Goal: Transaction & Acquisition: Purchase product/service

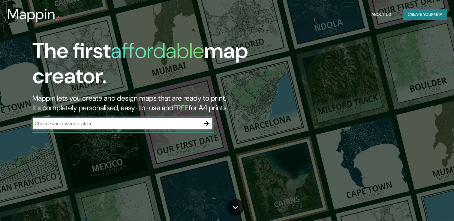
click at [122, 125] on input "text" at bounding box center [116, 123] width 168 height 7
type input "[GEOGRAPHIC_DATA]"
click at [207, 123] on icon "button" at bounding box center [206, 123] width 7 height 7
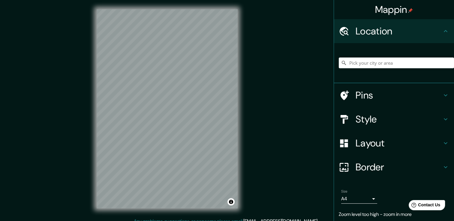
scroll to position [1, 0]
click at [355, 66] on input "Pick your city or area" at bounding box center [396, 63] width 115 height 11
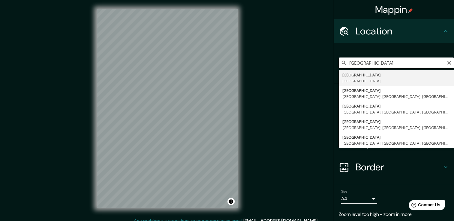
type input "[GEOGRAPHIC_DATA], [GEOGRAPHIC_DATA]"
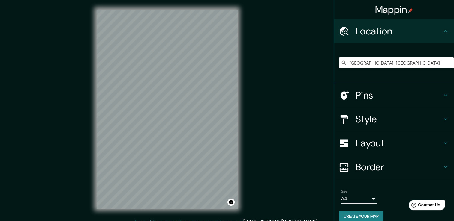
scroll to position [0, 0]
click at [357, 204] on div "Size A4 single" at bounding box center [394, 196] width 110 height 19
click at [360, 201] on body "Mappin Location [GEOGRAPHIC_DATA], [GEOGRAPHIC_DATA] Pins Style Layout Border C…" at bounding box center [227, 110] width 454 height 221
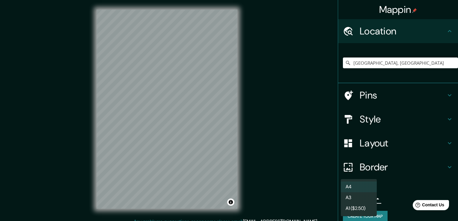
click at [363, 199] on li "A3" at bounding box center [359, 198] width 36 height 11
type input "a4"
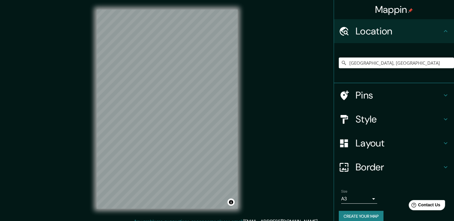
click at [382, 98] on h4 "Pins" at bounding box center [399, 95] width 86 height 12
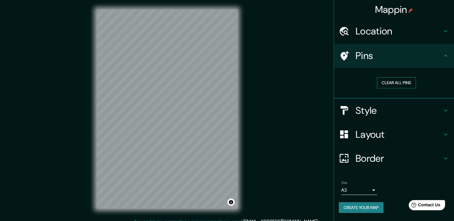
click at [409, 82] on button "Clear all pins" at bounding box center [396, 82] width 39 height 11
click at [383, 110] on h4 "Style" at bounding box center [399, 111] width 86 height 12
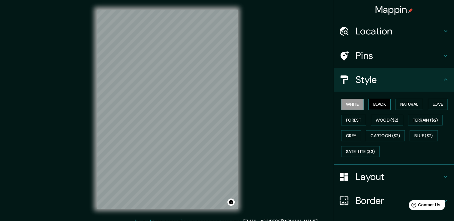
click at [378, 104] on button "Black" at bounding box center [379, 104] width 23 height 11
click at [354, 106] on button "White" at bounding box center [352, 104] width 23 height 11
click at [398, 106] on button "Natural" at bounding box center [409, 104] width 28 height 11
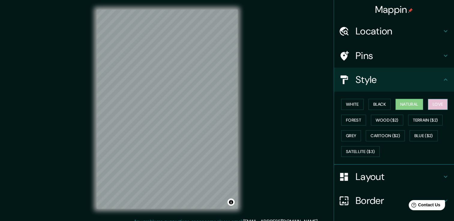
click at [433, 103] on button "Love" at bounding box center [438, 104] width 20 height 11
click at [351, 119] on button "Forest" at bounding box center [353, 120] width 25 height 11
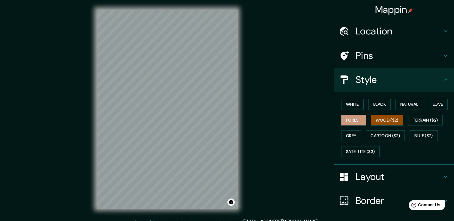
click at [375, 119] on button "Wood ($2)" at bounding box center [387, 120] width 32 height 11
click at [416, 119] on button "Terrain ($2)" at bounding box center [425, 120] width 35 height 11
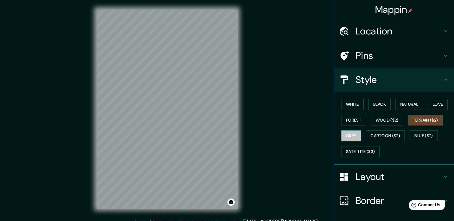
click at [341, 138] on button "Grey" at bounding box center [351, 136] width 20 height 11
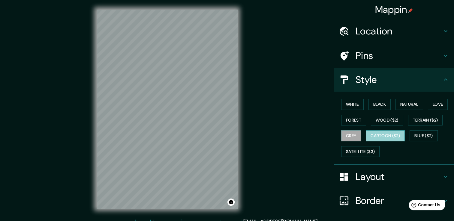
click at [387, 137] on button "Cartoon ($2)" at bounding box center [385, 136] width 39 height 11
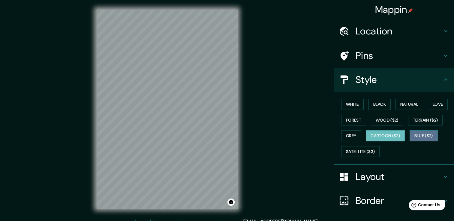
click at [428, 133] on button "Blue ($2)" at bounding box center [424, 136] width 28 height 11
click at [397, 135] on button "Cartoon ($2)" at bounding box center [385, 136] width 39 height 11
click at [388, 47] on div "Pins" at bounding box center [394, 56] width 120 height 24
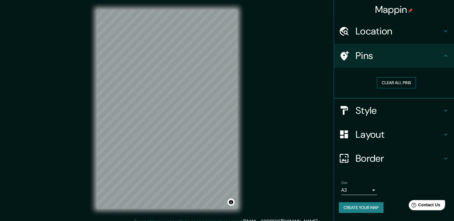
click at [385, 86] on button "Clear all pins" at bounding box center [396, 82] width 39 height 11
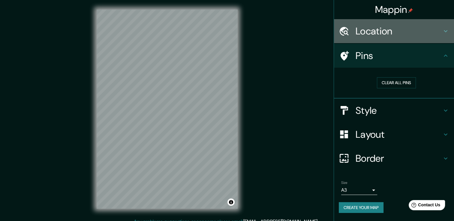
click at [392, 40] on div "Location" at bounding box center [394, 31] width 120 height 24
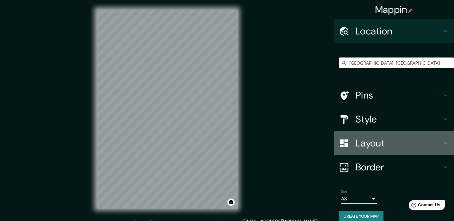
click at [375, 131] on div "Layout" at bounding box center [394, 143] width 120 height 24
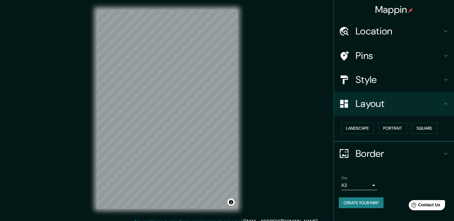
click at [375, 127] on div "Landscape [GEOGRAPHIC_DATA]" at bounding box center [396, 129] width 115 height 16
click at [371, 129] on button "Landscape" at bounding box center [357, 128] width 32 height 11
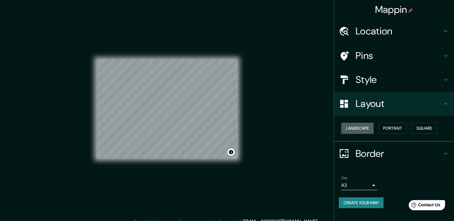
click at [371, 129] on button "Landscape" at bounding box center [357, 128] width 32 height 11
click at [372, 127] on button "Landscape" at bounding box center [357, 128] width 32 height 11
click at [388, 128] on button "Portrait" at bounding box center [392, 128] width 29 height 11
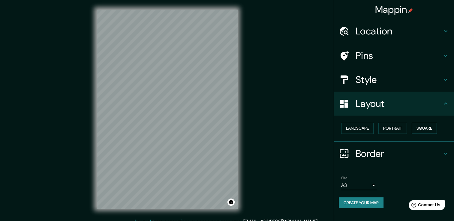
click at [419, 132] on button "Square" at bounding box center [424, 128] width 25 height 11
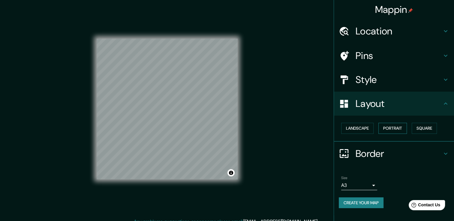
click at [400, 130] on button "Portrait" at bounding box center [392, 128] width 29 height 11
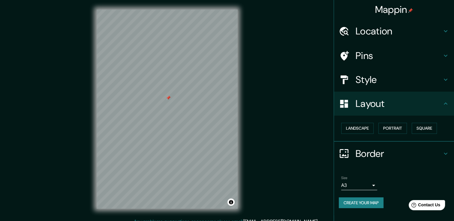
click at [386, 58] on h4 "Pins" at bounding box center [399, 56] width 86 height 12
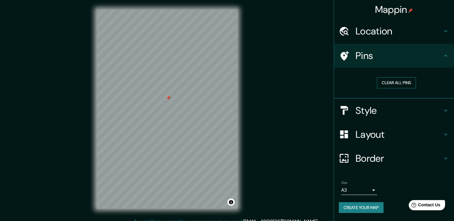
click at [382, 84] on button "Clear all pins" at bounding box center [396, 82] width 39 height 11
click at [409, 116] on h4 "Style" at bounding box center [399, 111] width 86 height 12
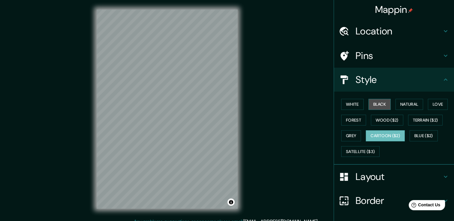
click at [384, 108] on button "Black" at bounding box center [379, 104] width 23 height 11
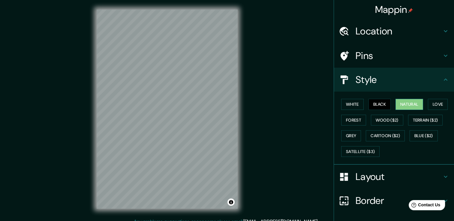
click at [396, 109] on button "Natural" at bounding box center [409, 104] width 28 height 11
click at [344, 107] on button "White" at bounding box center [352, 104] width 23 height 11
click at [408, 106] on button "Natural" at bounding box center [409, 104] width 28 height 11
click at [364, 151] on button "Satellite ($3)" at bounding box center [360, 151] width 38 height 11
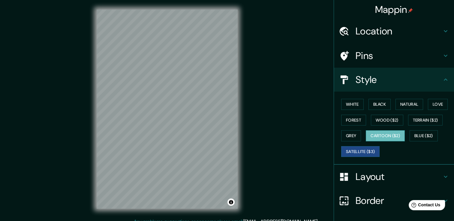
click at [383, 138] on button "Cartoon ($2)" at bounding box center [385, 136] width 39 height 11
click at [422, 137] on button "Blue ($2)" at bounding box center [424, 136] width 28 height 11
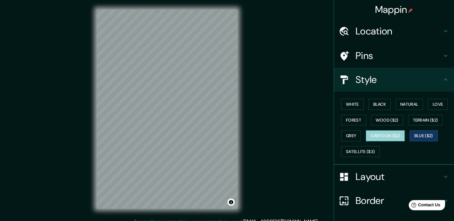
click at [396, 138] on button "Cartoon ($2)" at bounding box center [385, 136] width 39 height 11
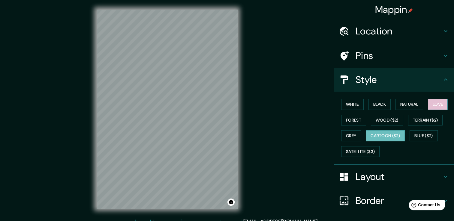
click at [432, 100] on button "Love" at bounding box center [438, 104] width 20 height 11
click at [355, 119] on button "Forest" at bounding box center [353, 120] width 25 height 11
click at [380, 140] on button "Cartoon ($2)" at bounding box center [385, 136] width 39 height 11
click at [382, 105] on button "Black" at bounding box center [379, 104] width 23 height 11
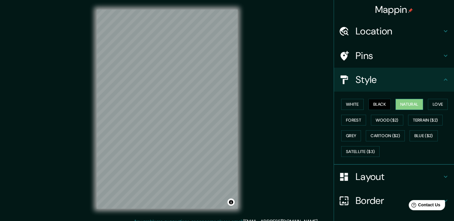
click at [399, 101] on button "Natural" at bounding box center [409, 104] width 28 height 11
click at [356, 119] on button "Forest" at bounding box center [353, 120] width 25 height 11
click at [403, 106] on button "Natural" at bounding box center [409, 104] width 28 height 11
click at [355, 104] on button "White" at bounding box center [352, 104] width 23 height 11
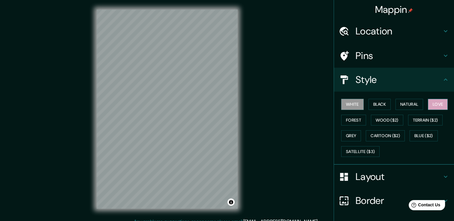
click at [428, 107] on button "Love" at bounding box center [438, 104] width 20 height 11
click at [359, 122] on button "Forest" at bounding box center [353, 120] width 25 height 11
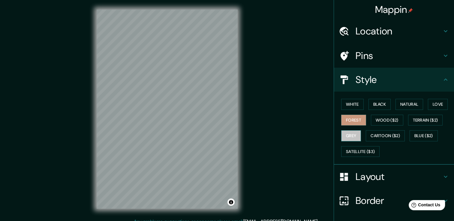
click at [344, 134] on button "Grey" at bounding box center [351, 136] width 20 height 11
click at [404, 104] on button "Natural" at bounding box center [409, 104] width 28 height 11
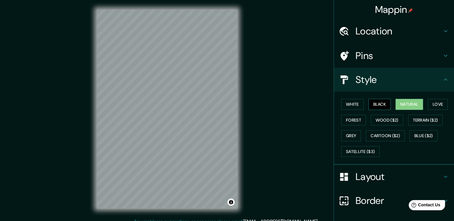
click at [384, 106] on button "Black" at bounding box center [379, 104] width 23 height 11
click at [408, 102] on button "Natural" at bounding box center [409, 104] width 28 height 11
click at [346, 107] on button "White" at bounding box center [352, 104] width 23 height 11
click at [399, 106] on button "Natural" at bounding box center [409, 104] width 28 height 11
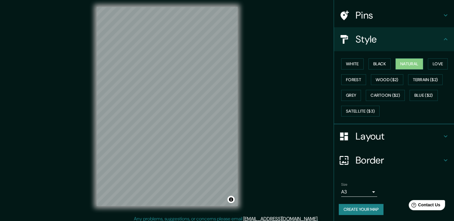
scroll to position [7, 0]
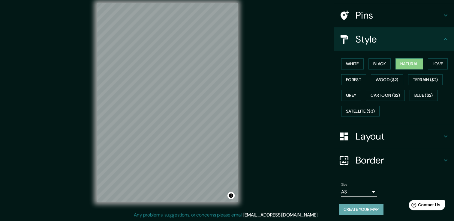
click at [356, 206] on button "Create your map" at bounding box center [361, 209] width 45 height 11
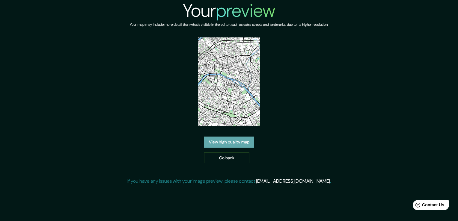
click at [218, 140] on link "View high quality map" at bounding box center [229, 142] width 50 height 11
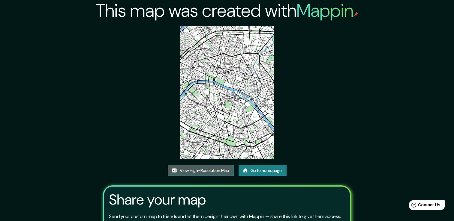
click at [203, 171] on link "View High-Resolution Map" at bounding box center [201, 170] width 66 height 11
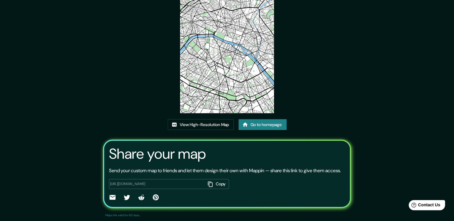
scroll to position [61, 0]
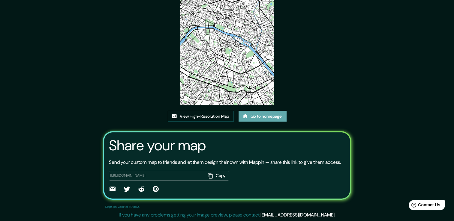
click at [266, 111] on link "Go to homepage" at bounding box center [263, 116] width 48 height 11
